Goal: Transaction & Acquisition: Obtain resource

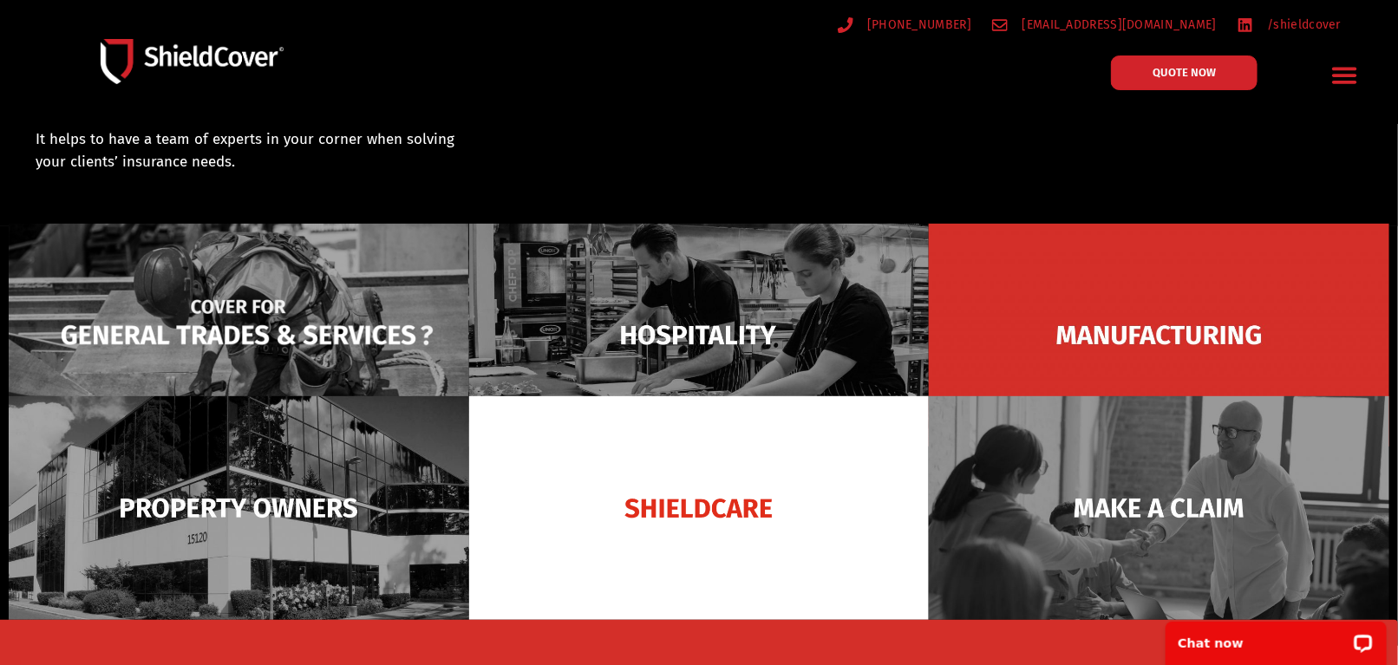
click at [378, 322] on img at bounding box center [239, 336] width 460 height 224
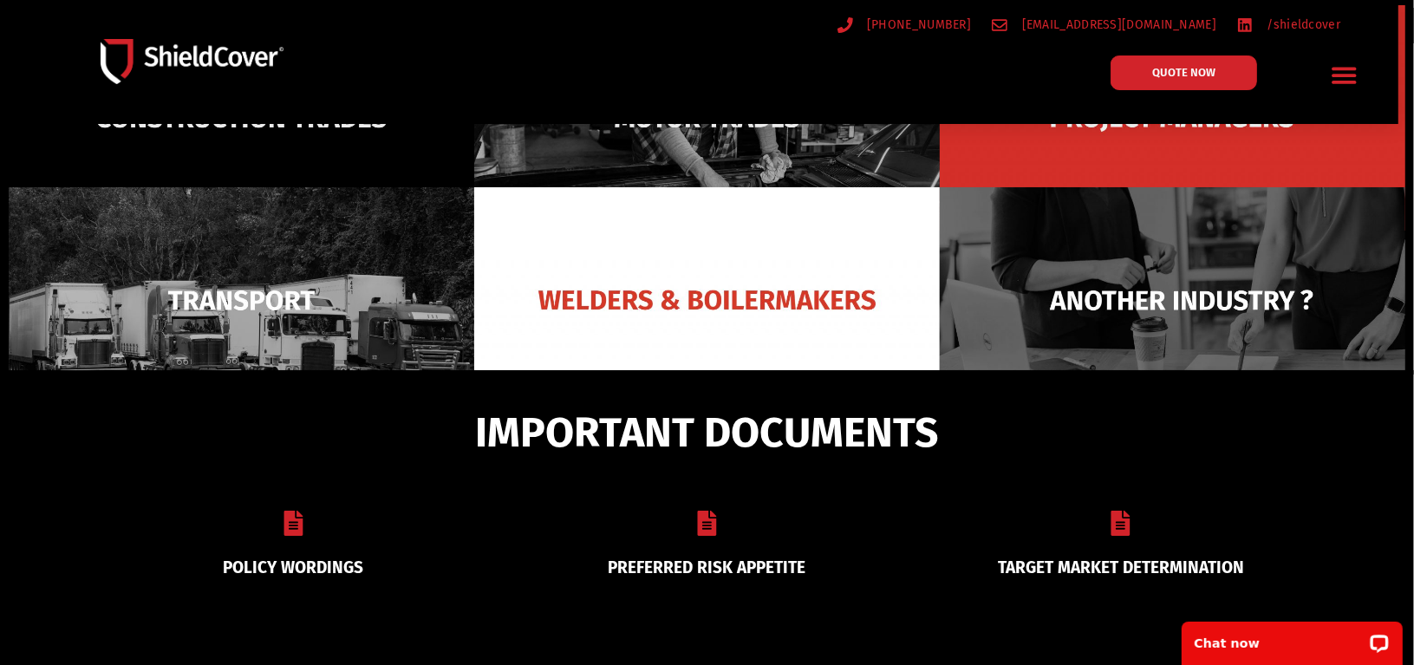
scroll to position [315, 0]
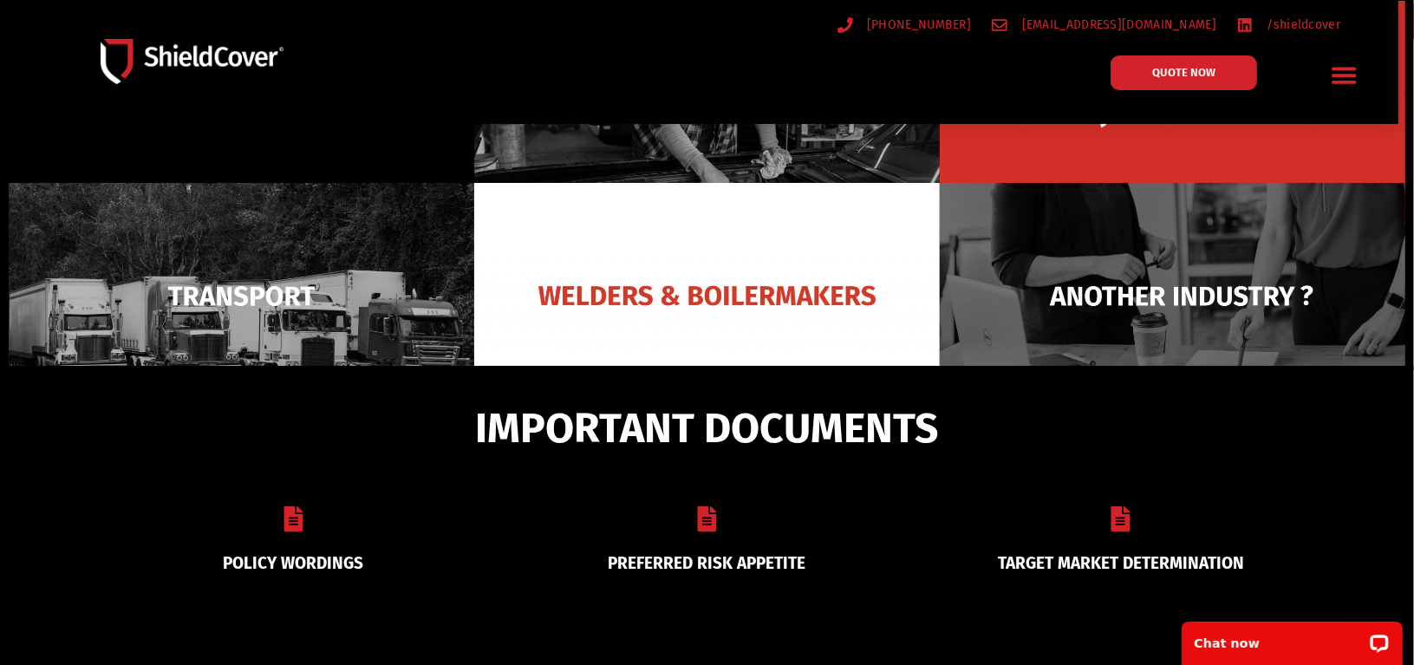
click at [700, 513] on icon at bounding box center [707, 518] width 25 height 25
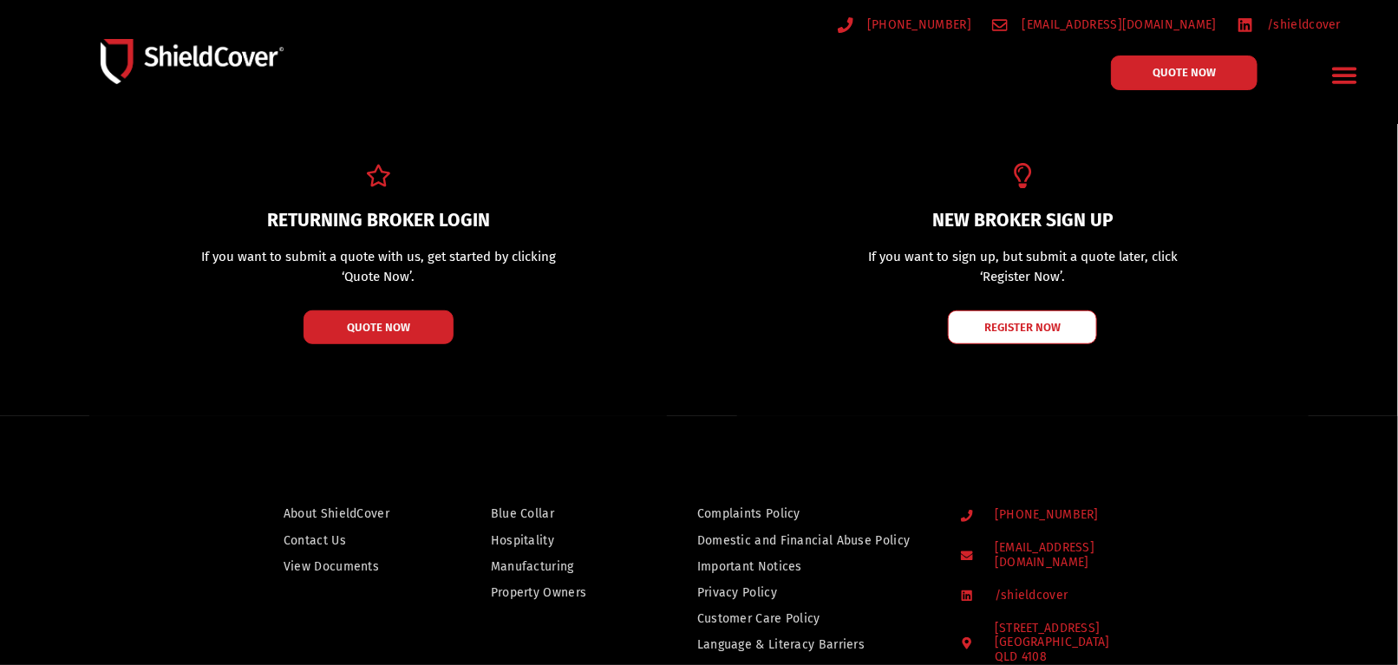
scroll to position [434, 0]
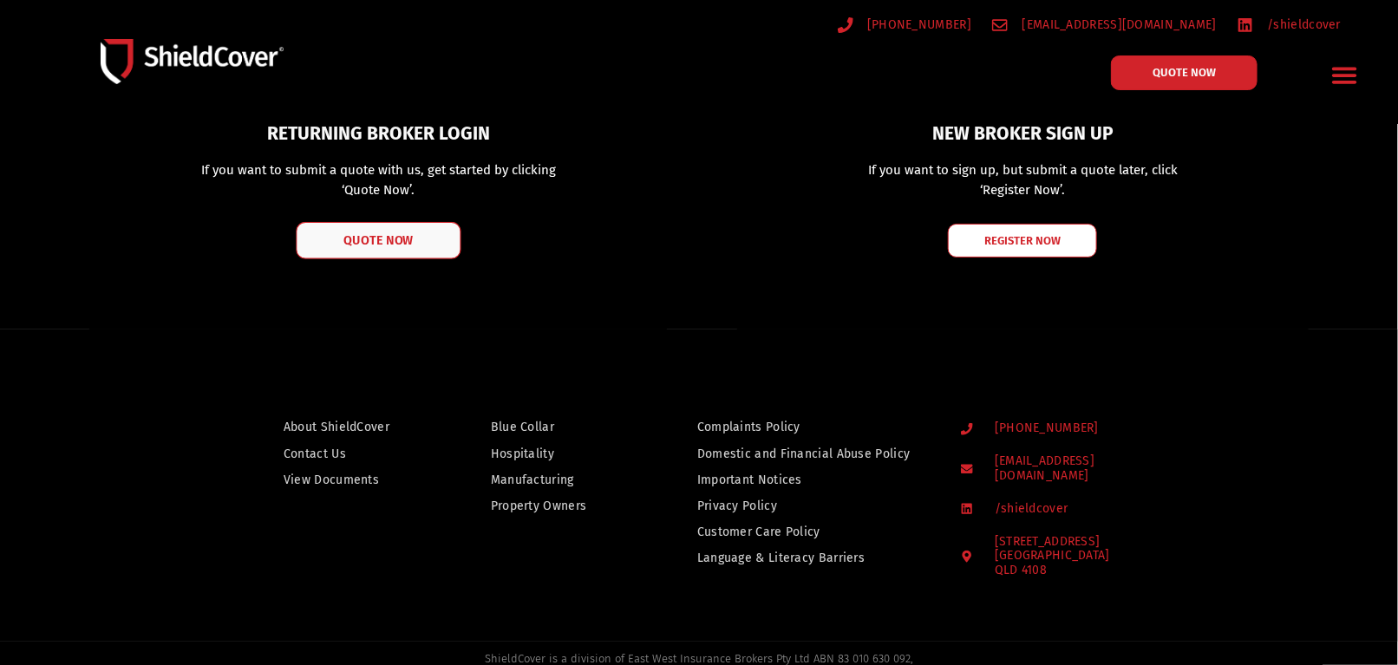
click at [403, 236] on span "QUOTE NOW" at bounding box center [377, 240] width 69 height 12
